Goal: Transaction & Acquisition: Purchase product/service

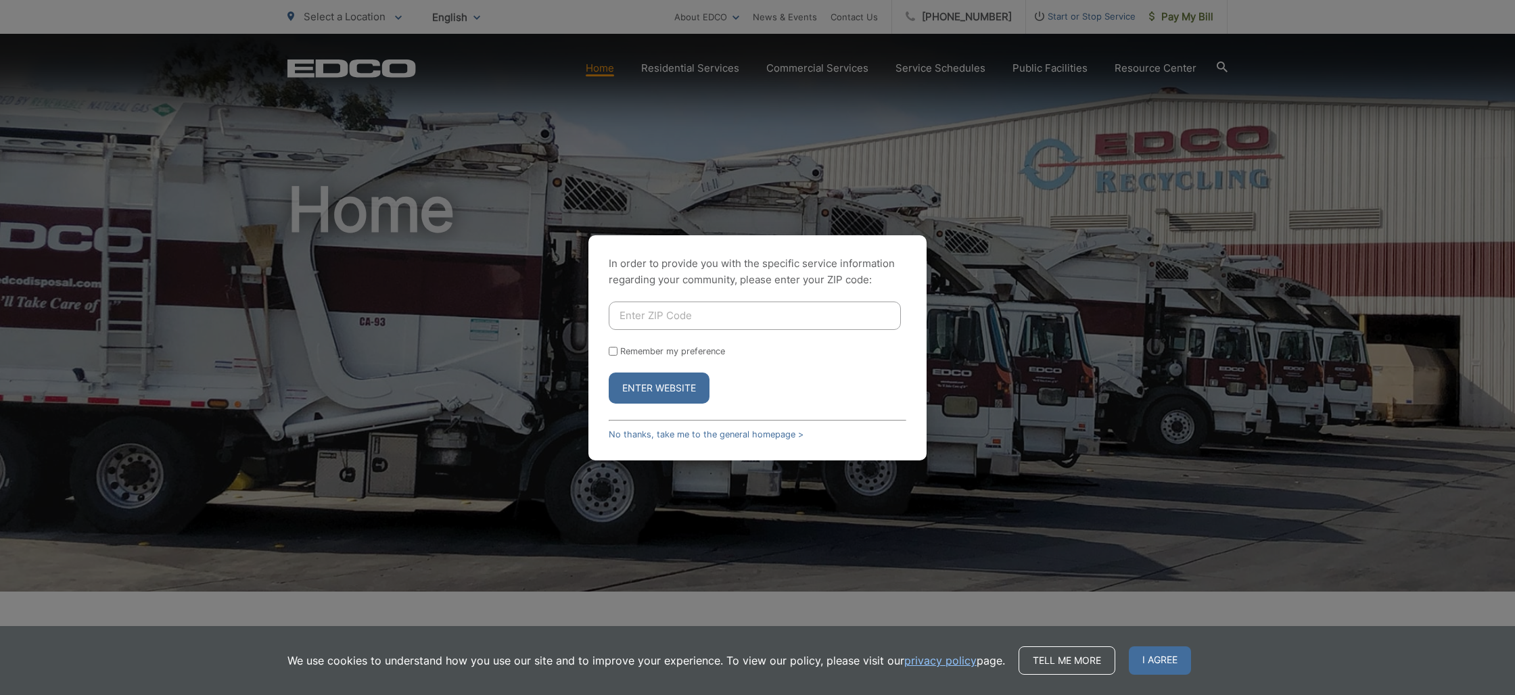
click at [668, 316] on input "Enter ZIP Code" at bounding box center [755, 316] width 292 height 28
type input "92118"
click at [613, 354] on input "Remember my preference" at bounding box center [613, 351] width 9 height 9
checkbox input "true"
click at [662, 391] on button "Enter Website" at bounding box center [659, 388] width 101 height 31
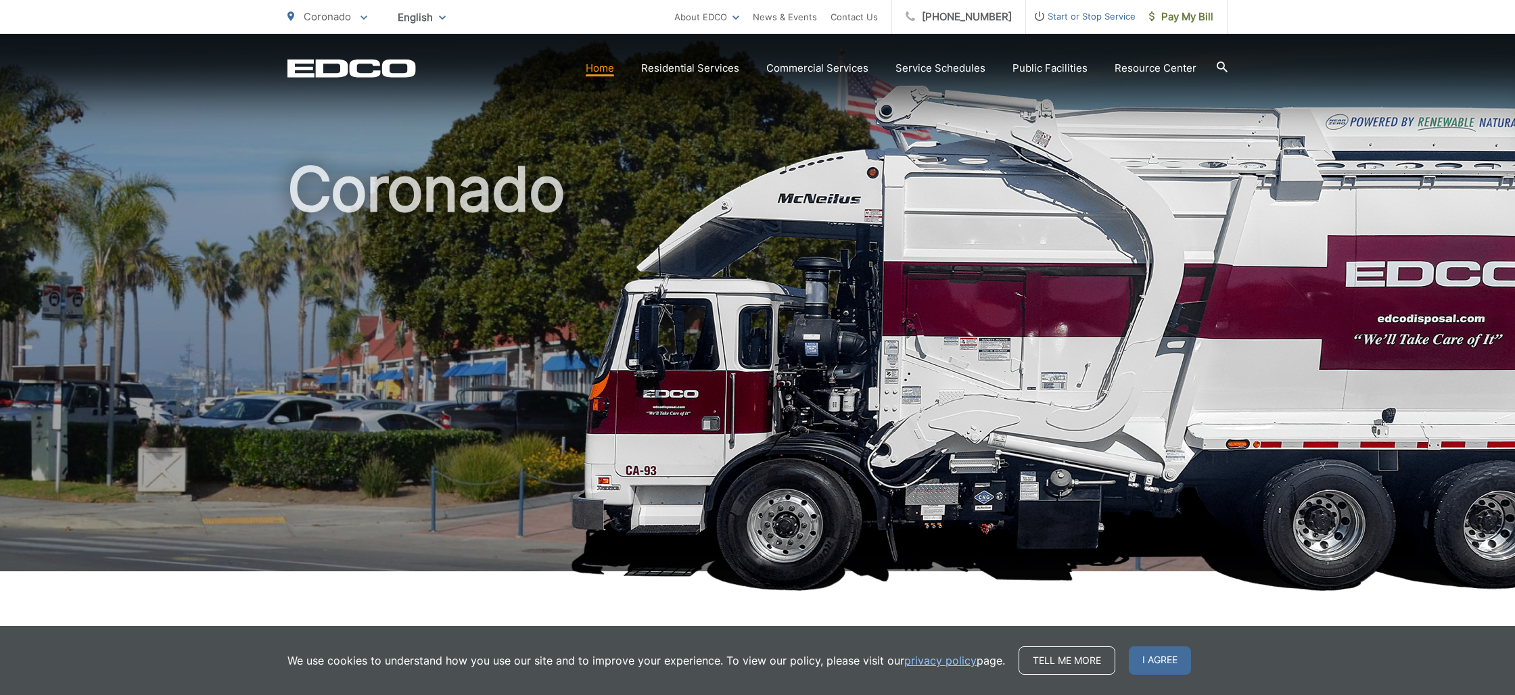
scroll to position [24, 0]
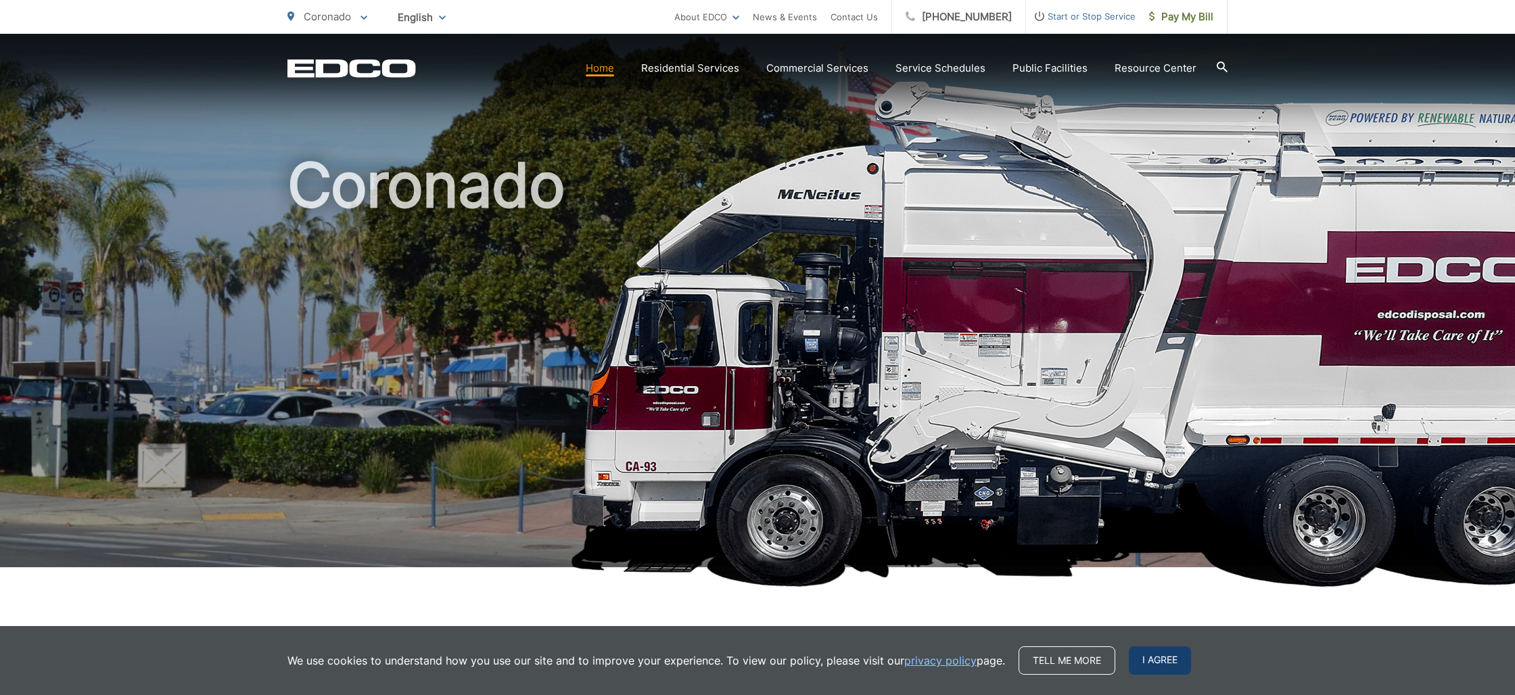
click at [1156, 661] on span "I agree" at bounding box center [1160, 660] width 62 height 28
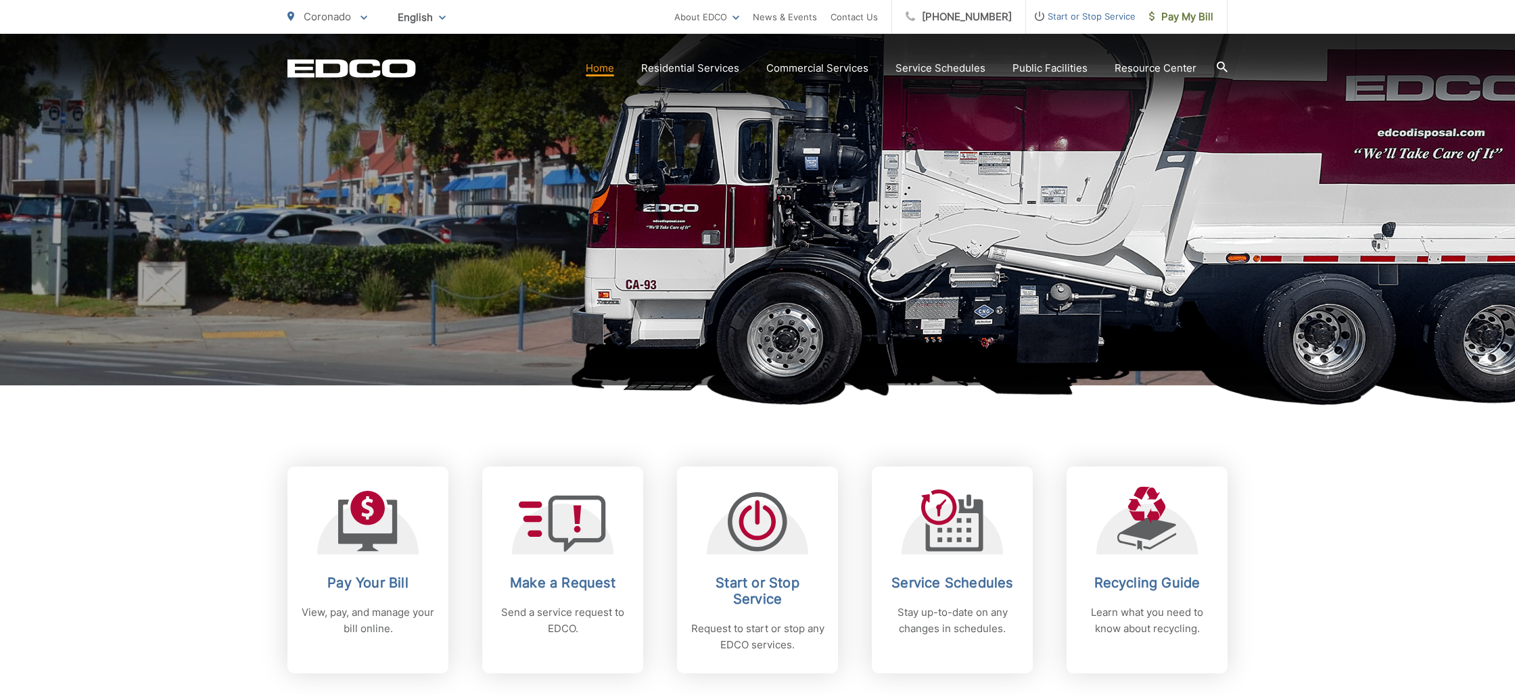
scroll to position [298, 0]
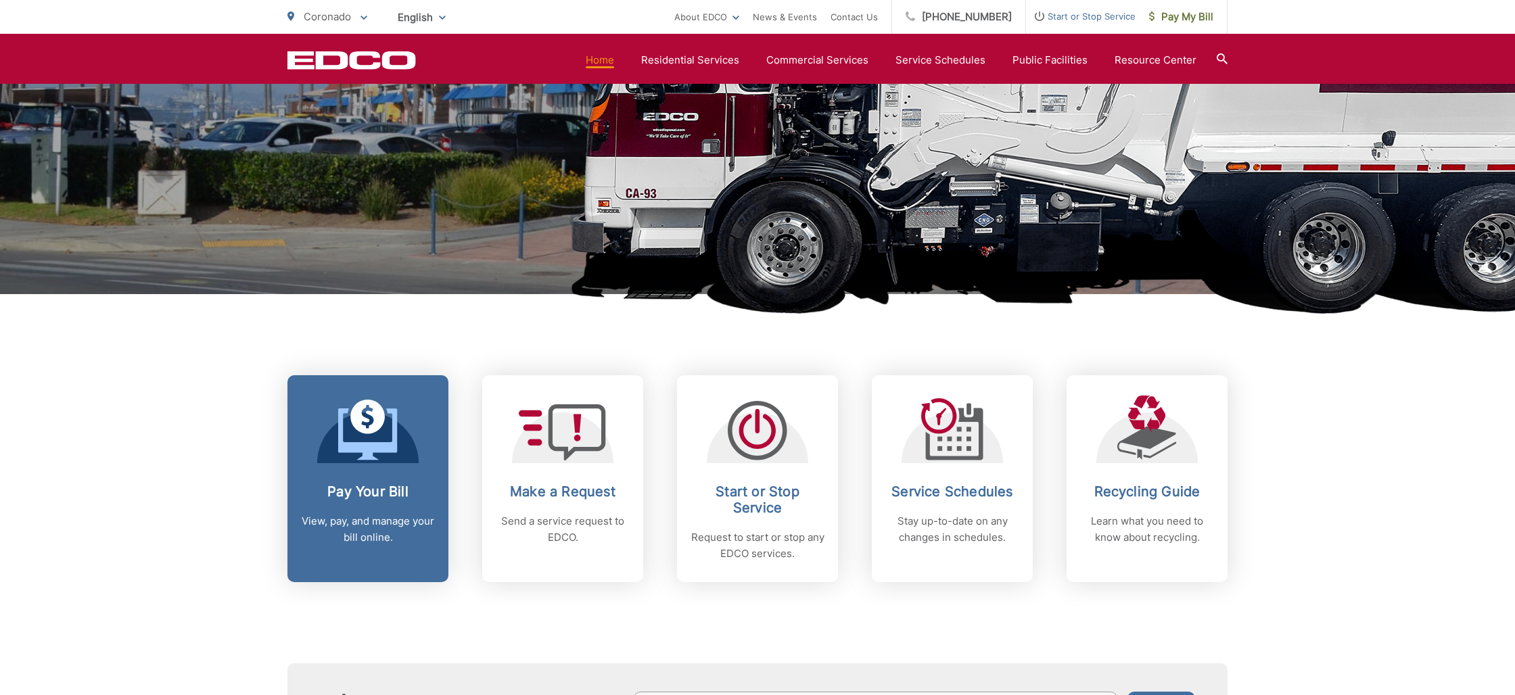
click at [362, 493] on h2 "Pay Your Bill" at bounding box center [368, 491] width 134 height 16
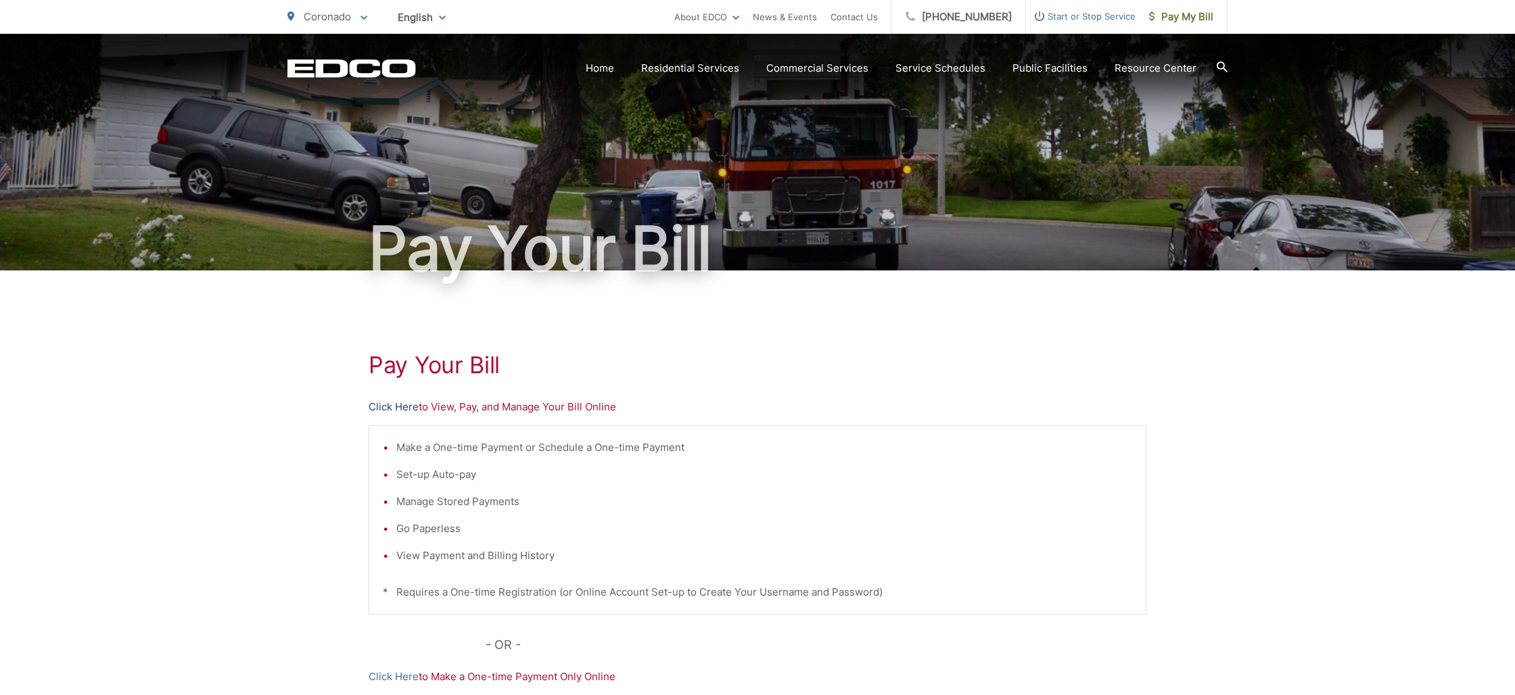
click at [404, 408] on link "Click Here" at bounding box center [394, 407] width 50 height 16
